Goal: Task Accomplishment & Management: Manage account settings

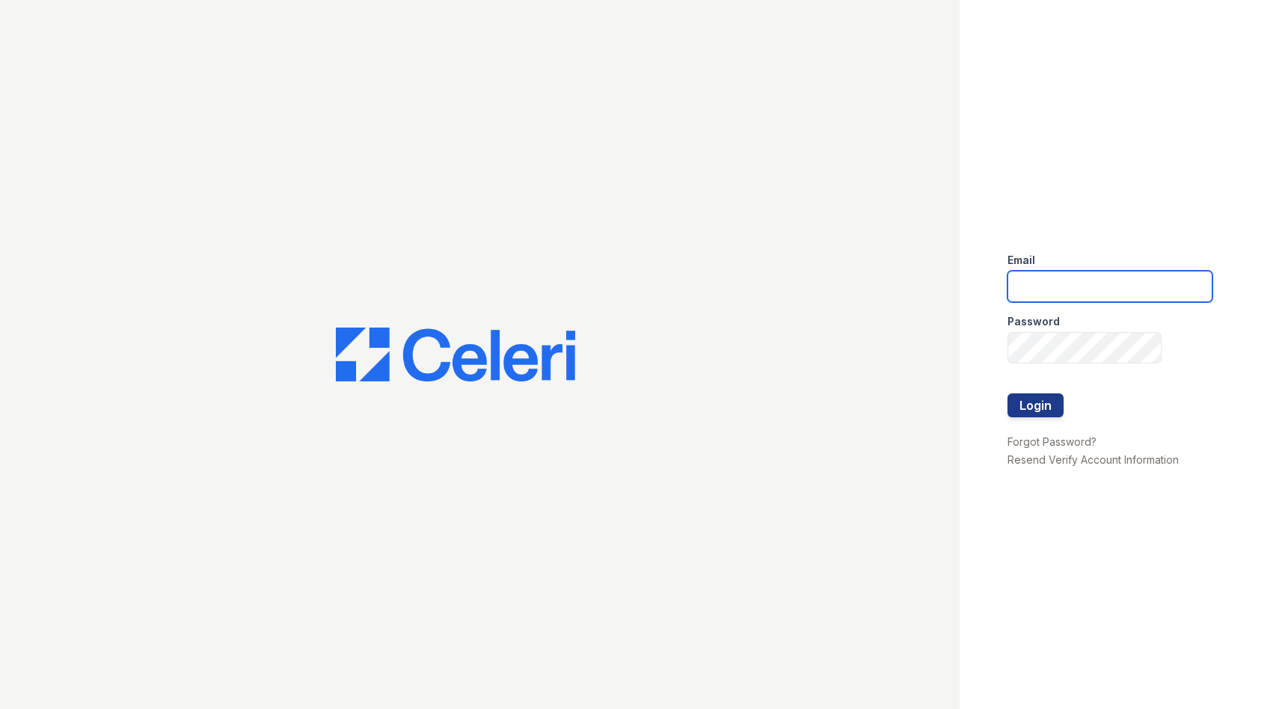
click at [1038, 282] on input "email" at bounding box center [1110, 286] width 205 height 31
type input "[PERSON_NAME][EMAIL_ADDRESS][DOMAIN_NAME]"
click at [1018, 403] on button "Login" at bounding box center [1036, 405] width 56 height 24
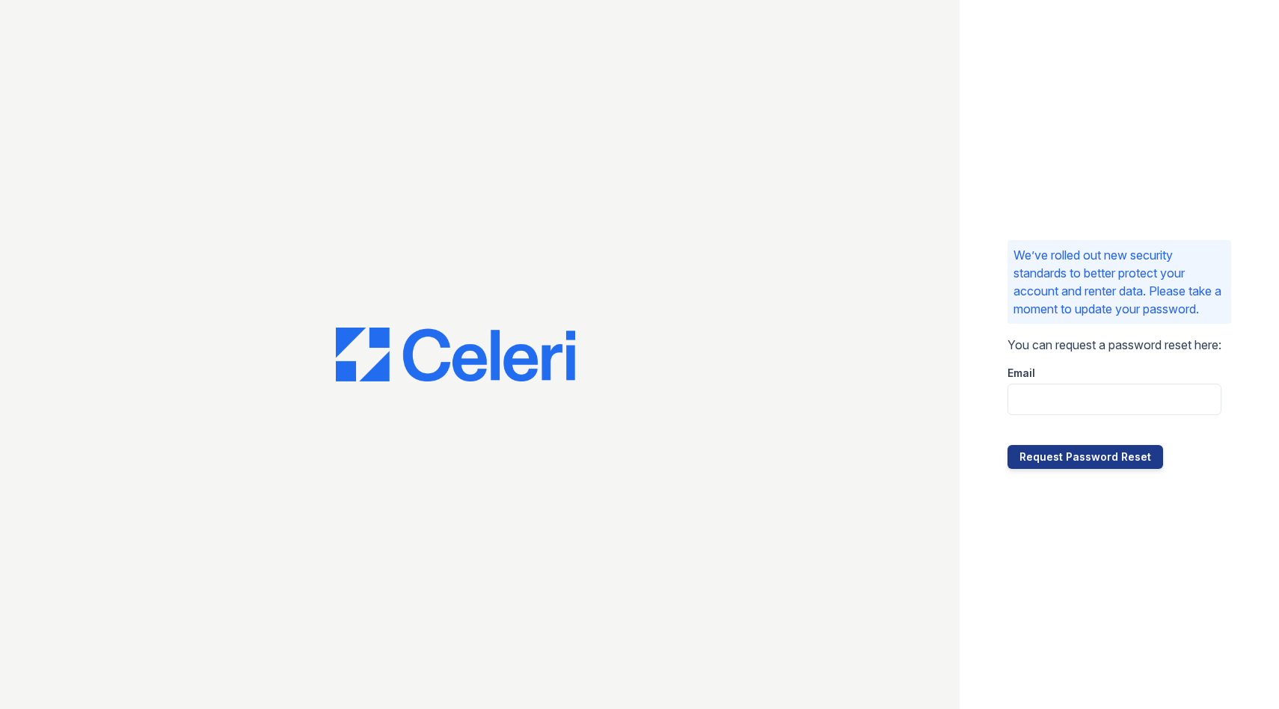
click at [1075, 420] on div at bounding box center [1115, 430] width 214 height 30
click at [1075, 416] on div at bounding box center [1115, 430] width 214 height 30
click at [1076, 396] on input "email" at bounding box center [1115, 399] width 214 height 31
type input "[PERSON_NAME][EMAIL_ADDRESS][DOMAIN_NAME]"
click at [1094, 453] on button "Request Password Reset" at bounding box center [1086, 457] width 156 height 24
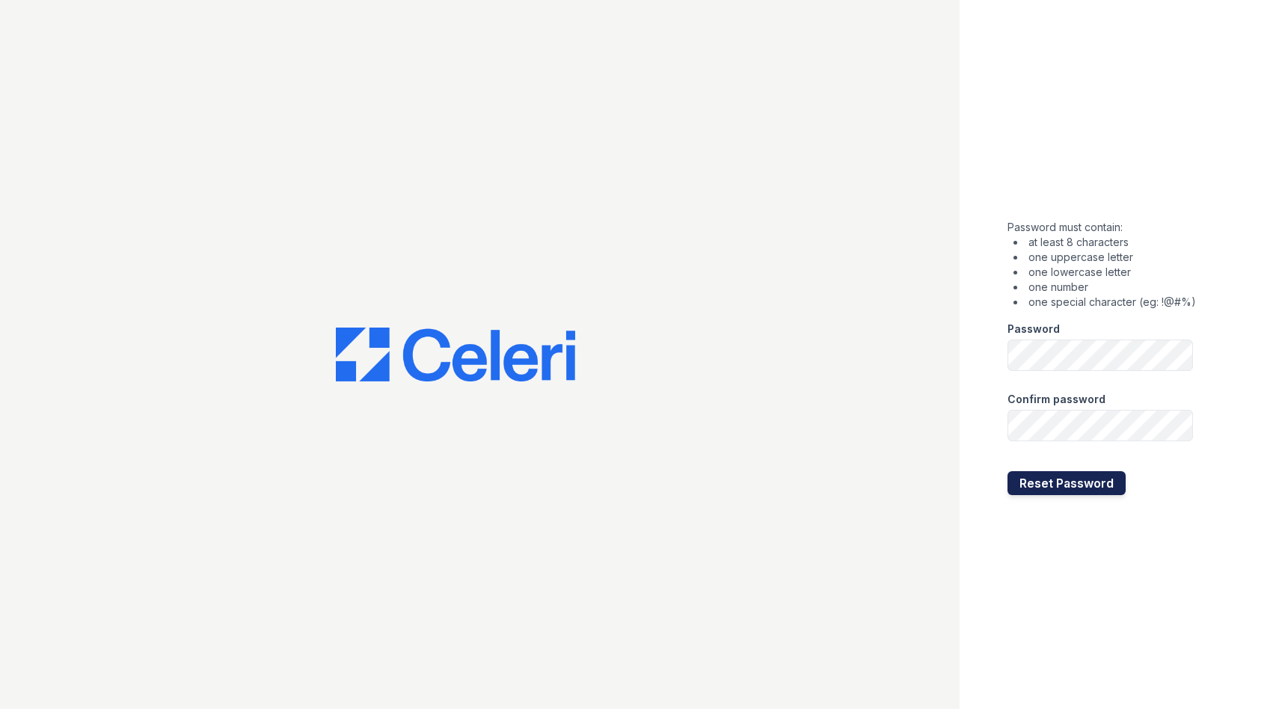
click at [1033, 483] on button "Reset Password" at bounding box center [1067, 483] width 118 height 24
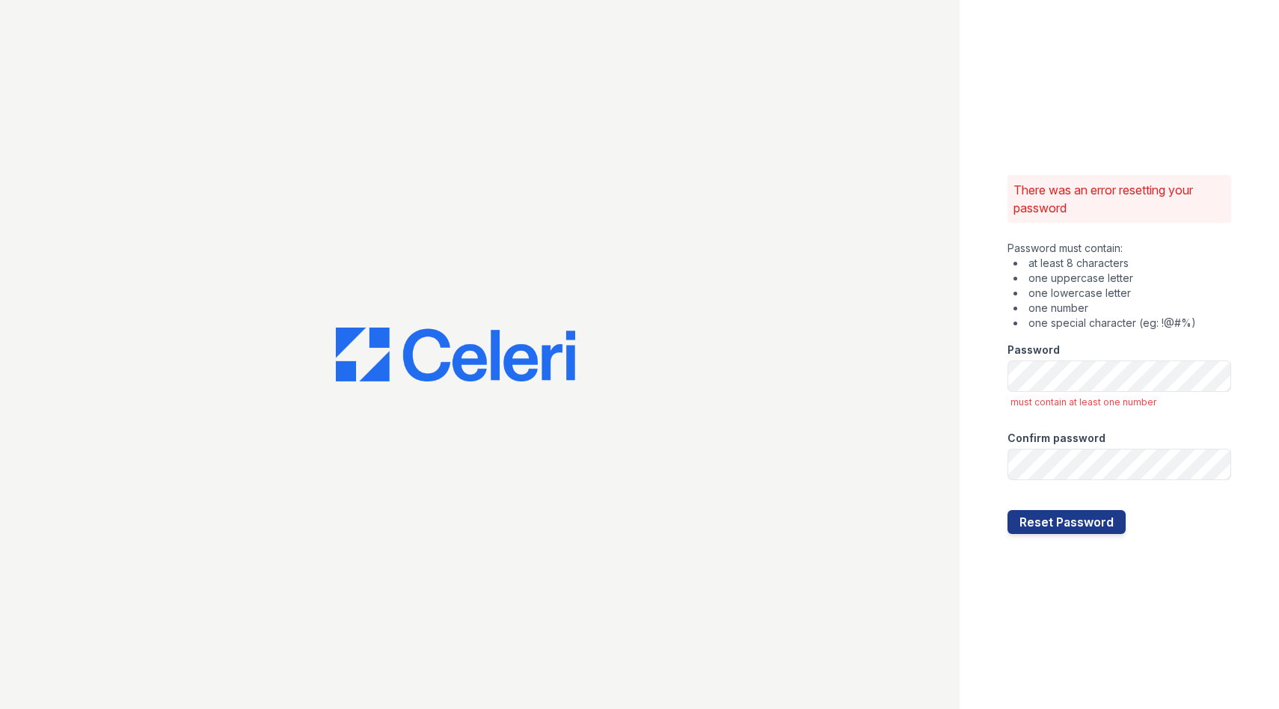
click at [981, 393] on div "There was an error resetting your password Password must contain: at least 8 ch…" at bounding box center [1120, 354] width 320 height 709
click at [1018, 510] on button "Reset Password" at bounding box center [1067, 522] width 118 height 24
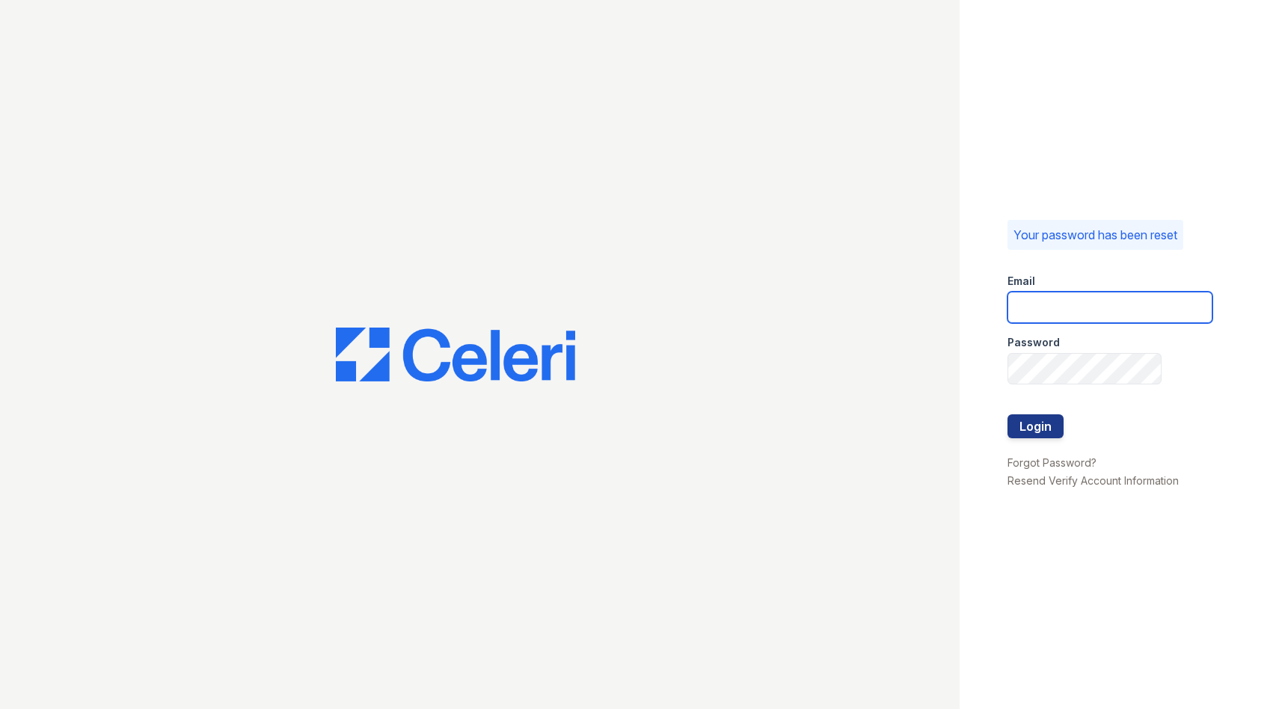
click at [1023, 304] on input "email" at bounding box center [1110, 307] width 205 height 31
type input "[PERSON_NAME][EMAIL_ADDRESS][DOMAIN_NAME]"
click at [1026, 423] on button "Login" at bounding box center [1036, 426] width 56 height 24
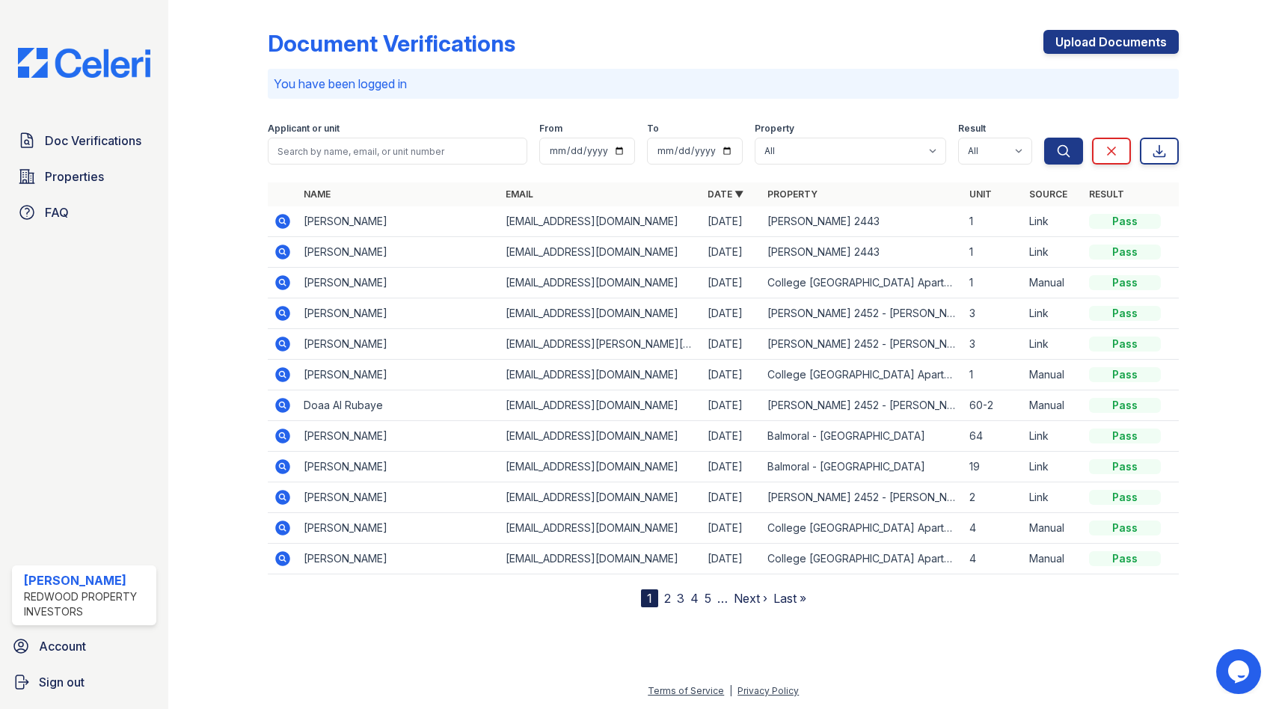
click at [738, 595] on link "Next ›" at bounding box center [751, 598] width 34 height 15
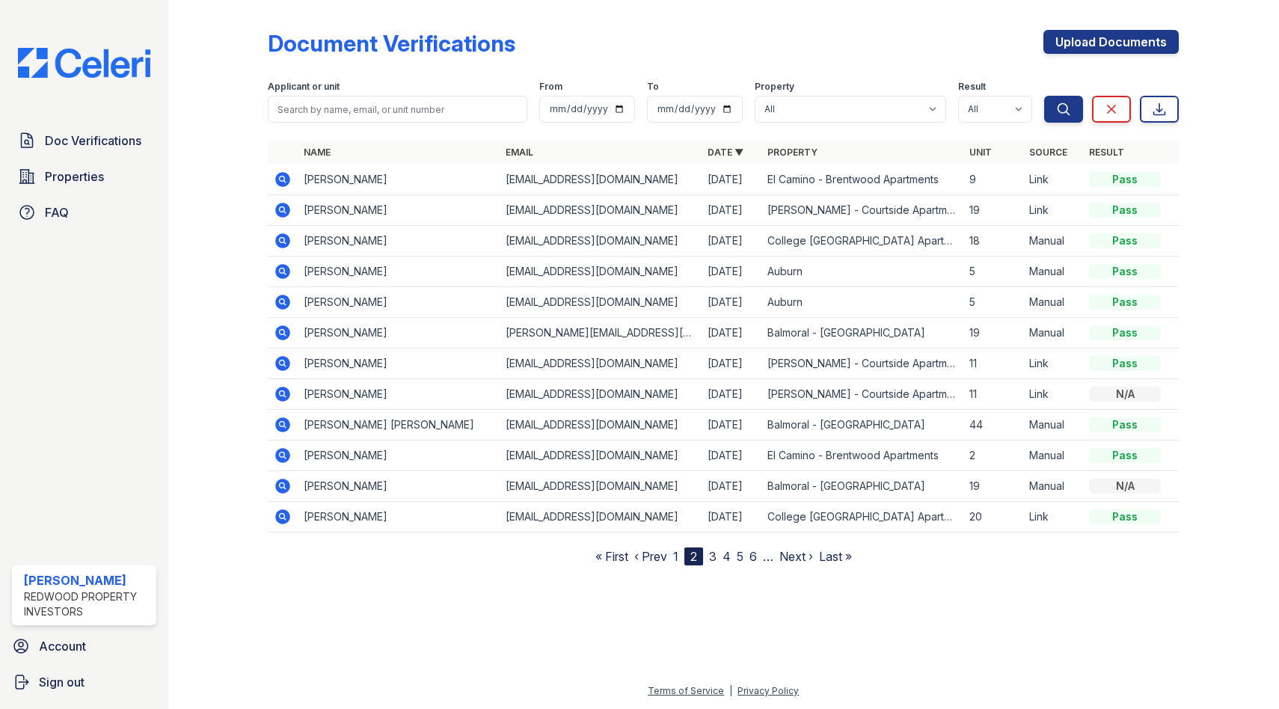
click at [786, 558] on link "Next ›" at bounding box center [797, 556] width 34 height 15
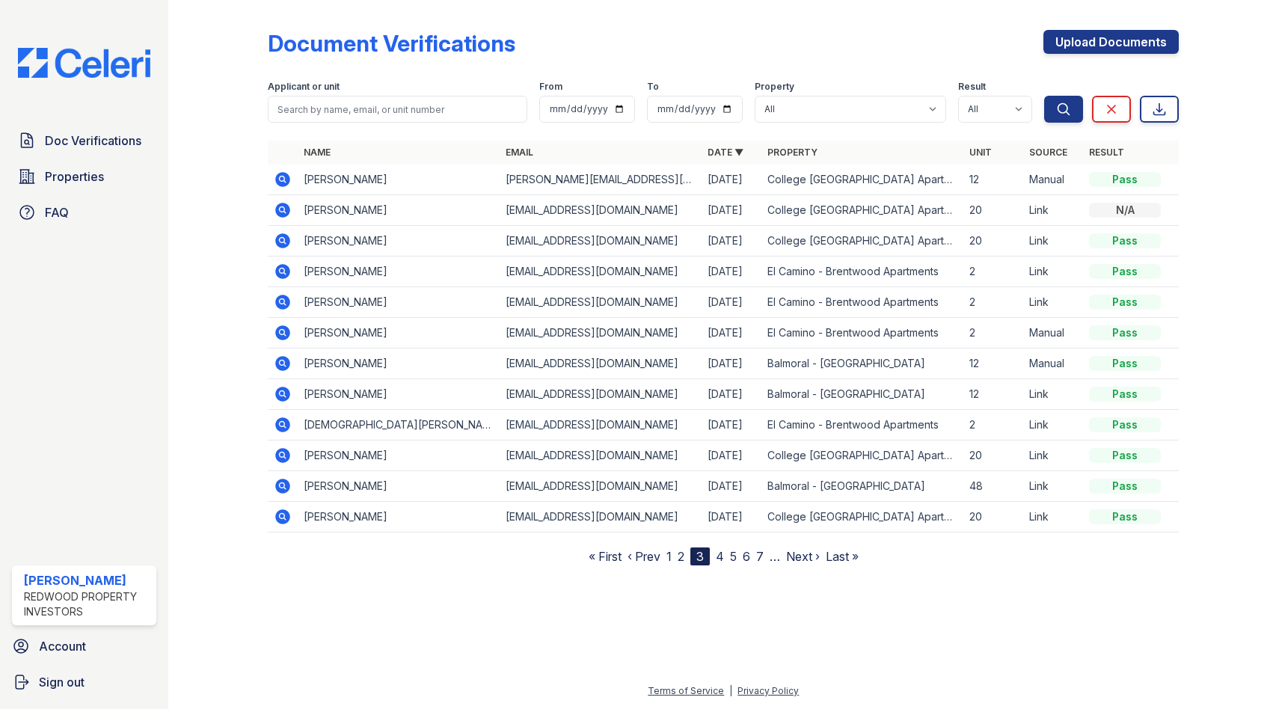
click at [786, 558] on link "Next ›" at bounding box center [803, 556] width 34 height 15
